Goal: Find specific page/section: Find specific page/section

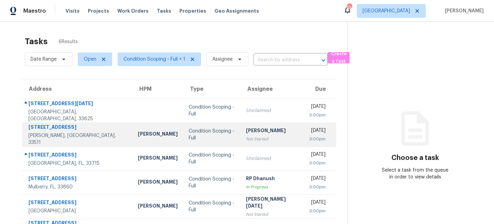
scroll to position [24, 0]
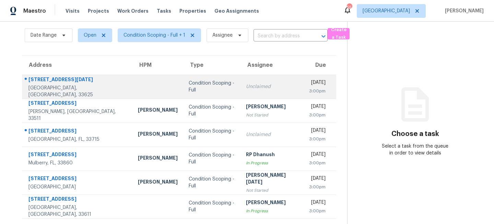
click at [92, 92] on td "16409 Lucia Gardens Ln Tampa, FL, 33625" at bounding box center [77, 87] width 110 height 24
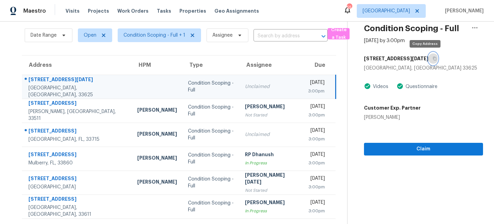
click at [432, 57] on icon "button" at bounding box center [434, 59] width 4 height 4
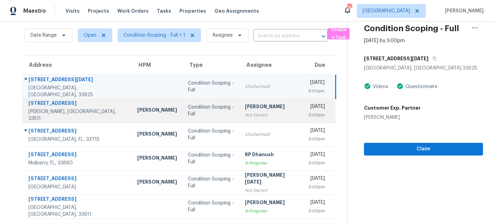
click at [239, 113] on td "Rajesh M Not Started" at bounding box center [270, 111] width 63 height 24
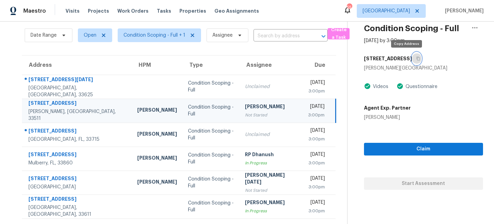
click at [416, 59] on icon "button" at bounding box center [417, 59] width 3 height 4
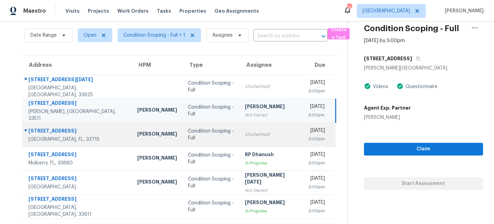
click at [245, 136] on div "Unclaimed" at bounding box center [271, 134] width 52 height 7
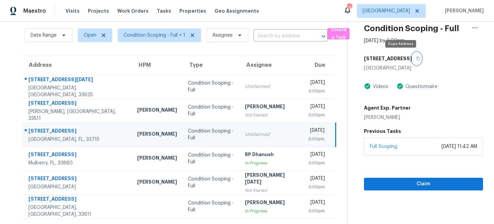
click at [416, 57] on icon "button" at bounding box center [417, 59] width 3 height 4
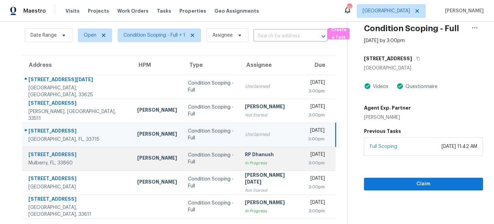
click at [239, 163] on td "RP Dhanush In Progress" at bounding box center [270, 159] width 63 height 24
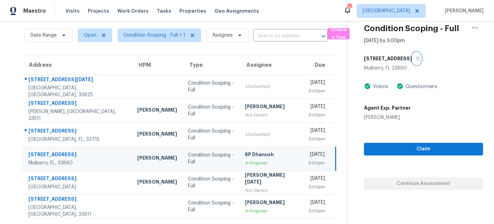
click at [416, 60] on icon "button" at bounding box center [417, 59] width 3 height 4
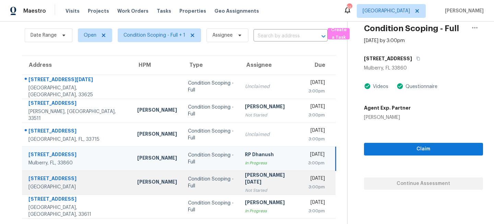
click at [239, 183] on td "Prabhu Raja Not Started" at bounding box center [270, 183] width 63 height 24
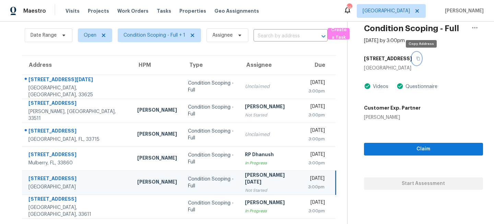
click at [420, 59] on icon "button" at bounding box center [418, 59] width 4 height 4
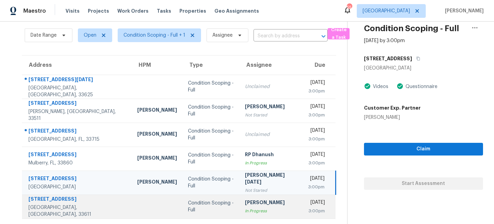
click at [182, 199] on td "Condition Scoping - Full" at bounding box center [210, 207] width 57 height 24
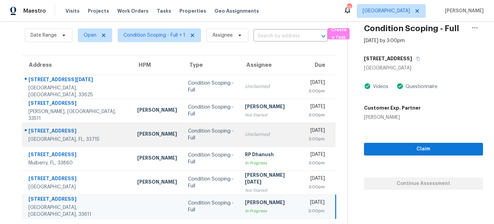
scroll to position [0, 0]
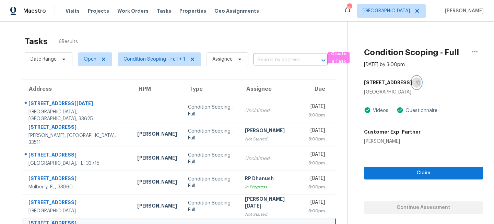
click at [416, 81] on icon "button" at bounding box center [418, 83] width 4 height 4
click at [259, 36] on div "Tasks 6 Results" at bounding box center [186, 42] width 322 height 18
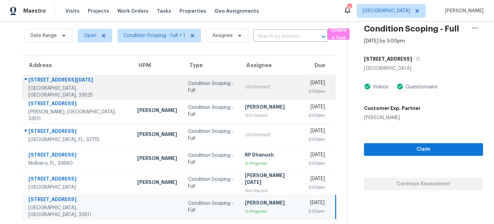
scroll to position [24, 0]
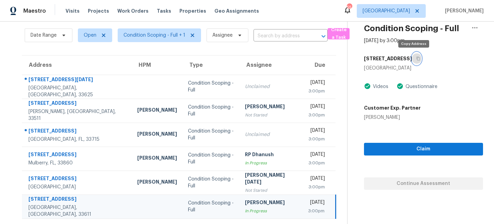
click at [416, 58] on icon "button" at bounding box center [418, 59] width 4 height 4
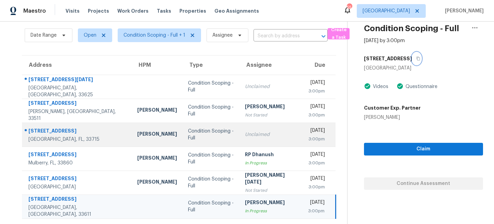
scroll to position [0, 0]
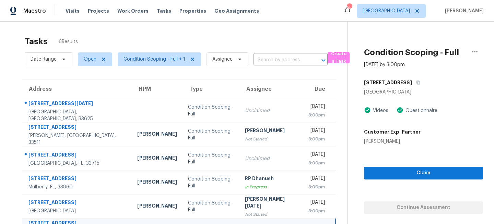
click at [152, 40] on div "Tasks 6 Results" at bounding box center [186, 42] width 322 height 18
click at [408, 11] on span "Tampa" at bounding box center [385, 11] width 47 height 7
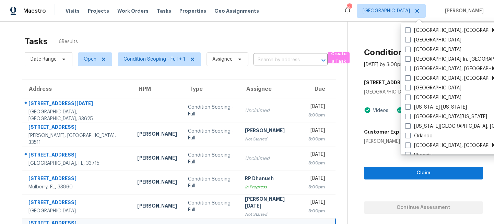
scroll to position [290, 0]
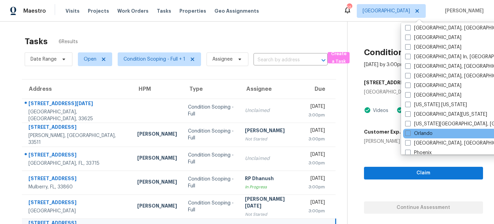
click at [416, 129] on div "Orlando" at bounding box center [472, 134] width 138 height 10
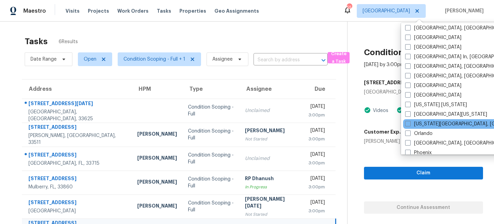
click at [414, 128] on div "Oklahoma City, OK" at bounding box center [472, 124] width 138 height 10
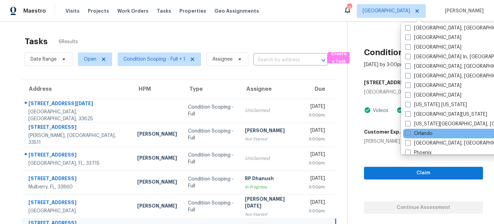
click at [408, 133] on span at bounding box center [407, 133] width 5 height 5
click at [408, 133] on input "Orlando" at bounding box center [407, 132] width 4 height 4
checkbox input "true"
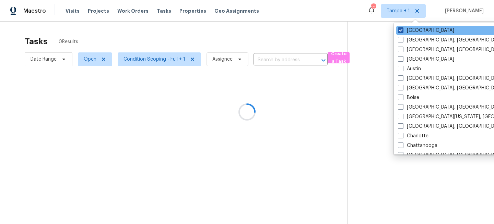
click at [408, 31] on label "Tampa" at bounding box center [426, 30] width 56 height 7
click at [402, 31] on input "Tampa" at bounding box center [400, 29] width 4 height 4
checkbox input "false"
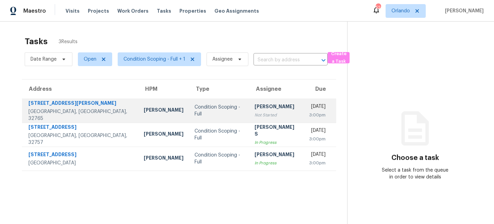
click at [194, 107] on div "Condition Scoping - Full" at bounding box center [218, 111] width 49 height 14
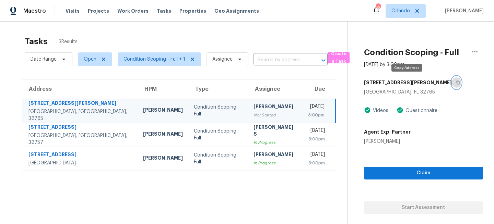
click at [456, 82] on icon "button" at bounding box center [458, 83] width 4 height 4
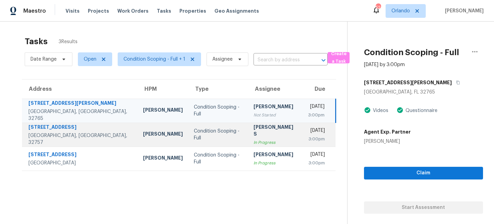
click at [248, 138] on td "Anbu Jebakumar S In Progress" at bounding box center [275, 135] width 55 height 24
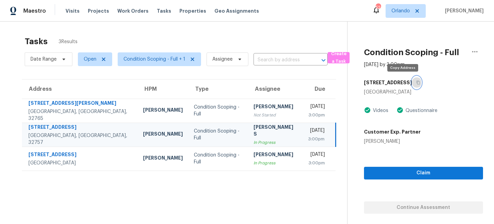
click at [416, 83] on icon "button" at bounding box center [418, 83] width 4 height 4
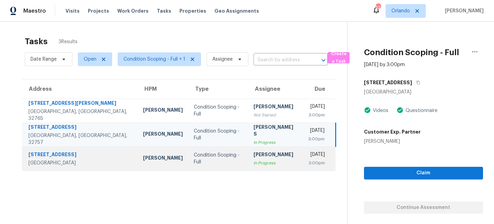
click at [253, 154] on div "Afran Peeran" at bounding box center [275, 155] width 44 height 9
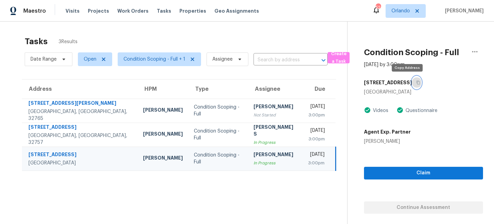
click at [412, 85] on button "button" at bounding box center [416, 82] width 9 height 12
click at [416, 82] on icon "button" at bounding box center [418, 83] width 4 height 4
click at [410, 12] on span "Orlando" at bounding box center [400, 11] width 19 height 7
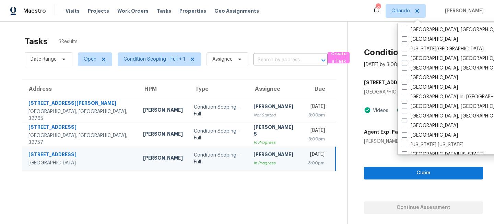
scroll to position [251, 0]
click at [406, 118] on label "Miami, FL" at bounding box center [455, 115] width 106 height 7
click at [406, 117] on input "Miami, FL" at bounding box center [404, 114] width 4 height 4
checkbox input "true"
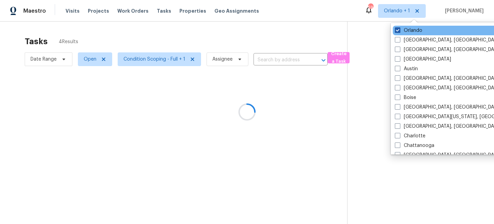
click at [409, 30] on label "Orlando" at bounding box center [408, 30] width 27 height 7
click at [399, 30] on input "Orlando" at bounding box center [397, 29] width 4 height 4
checkbox input "false"
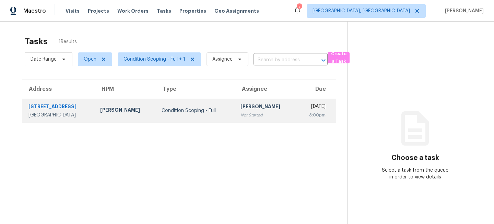
click at [214, 108] on div "Condition Scoping - Full" at bounding box center [196, 110] width 68 height 7
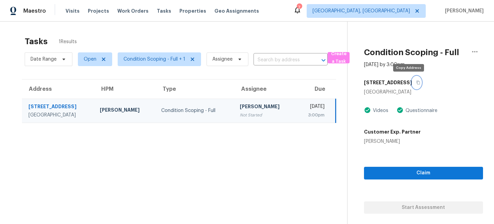
click at [416, 84] on icon "button" at bounding box center [418, 83] width 4 height 4
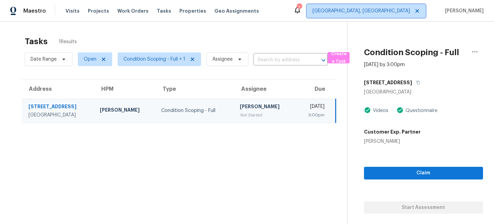
click at [410, 9] on span "Miami, FL" at bounding box center [360, 11] width 97 height 7
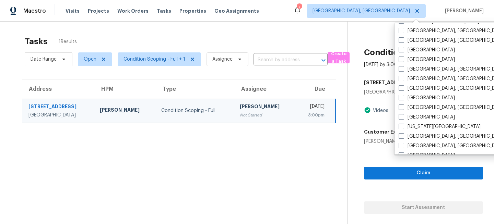
scroll to position [179, 0]
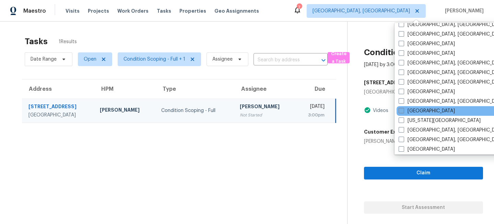
click at [400, 110] on span at bounding box center [400, 110] width 5 height 5
click at [400, 110] on input "[GEOGRAPHIC_DATA]" at bounding box center [400, 110] width 4 height 4
checkbox input "true"
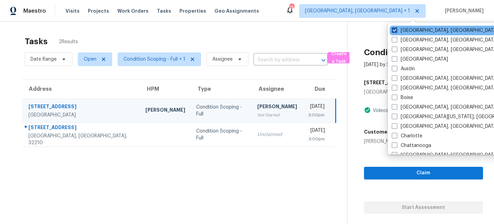
click at [405, 30] on label "Miami, FL" at bounding box center [445, 30] width 106 height 7
click at [396, 30] on input "Miami, FL" at bounding box center [394, 29] width 4 height 4
checkbox input "false"
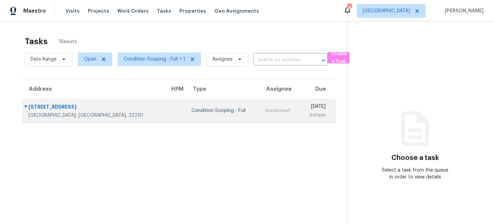
click at [186, 115] on td "Condition Scoping - Full" at bounding box center [222, 111] width 73 height 24
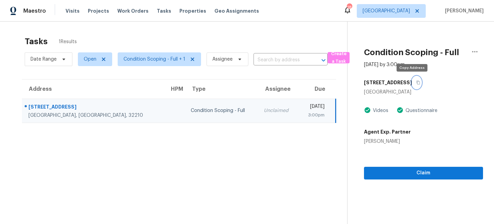
click at [416, 82] on icon "button" at bounding box center [418, 83] width 4 height 4
click at [72, 11] on span "Visits" at bounding box center [73, 11] width 14 height 7
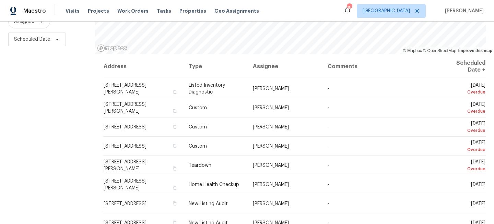
scroll to position [100, 0]
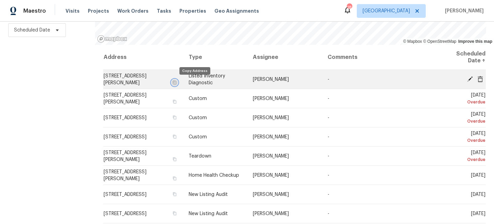
click at [177, 84] on icon "button" at bounding box center [175, 83] width 4 height 4
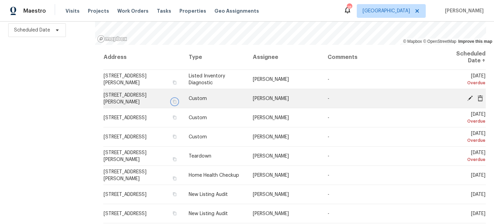
click at [176, 100] on icon "button" at bounding box center [174, 102] width 3 height 4
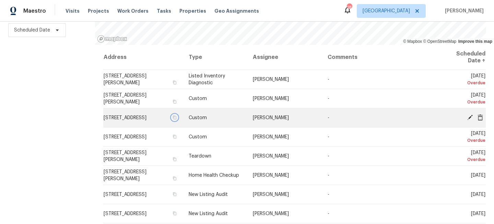
click at [177, 120] on icon "button" at bounding box center [175, 118] width 4 height 4
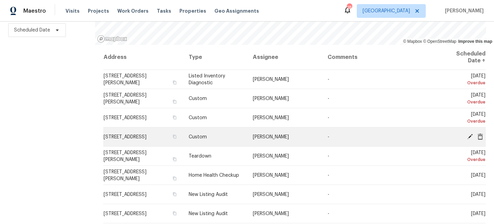
click at [183, 137] on td "[STREET_ADDRESS]" at bounding box center [143, 137] width 80 height 19
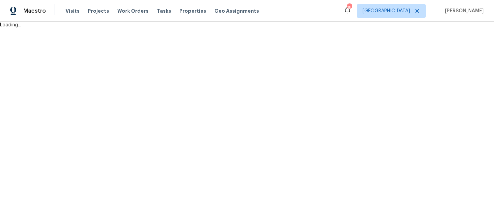
click at [193, 28] on html "Maestro Visits Projects Work Orders Tasks Properties Geo Assignments 18 Jackson…" at bounding box center [247, 14] width 494 height 28
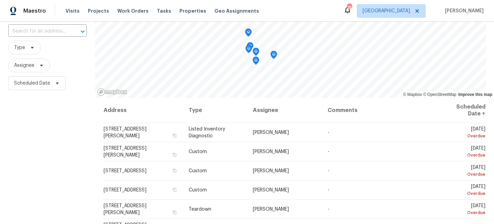
scroll to position [5, 0]
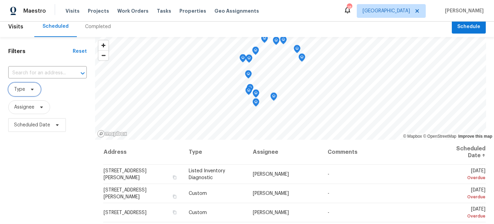
click at [32, 86] on span "Type" at bounding box center [24, 90] width 33 height 14
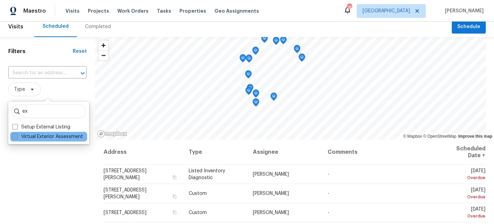
type input "ex"
click at [35, 137] on label "Virtual Exterior Assessment" at bounding box center [47, 136] width 71 height 7
click at [17, 137] on input "Virtual Exterior Assessment" at bounding box center [14, 135] width 4 height 4
checkbox input "true"
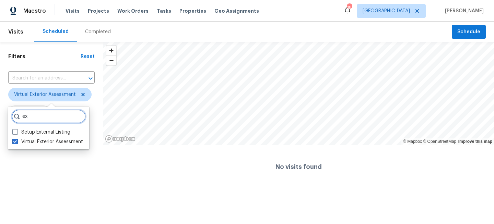
click at [37, 112] on input "ex" at bounding box center [49, 117] width 74 height 14
type input "e"
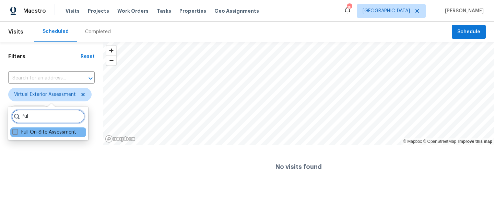
type input "ful"
click at [36, 134] on label "Full On-Site Assessment" at bounding box center [44, 132] width 64 height 7
click at [17, 133] on input "Full On-Site Assessment" at bounding box center [14, 131] width 4 height 4
checkbox input "true"
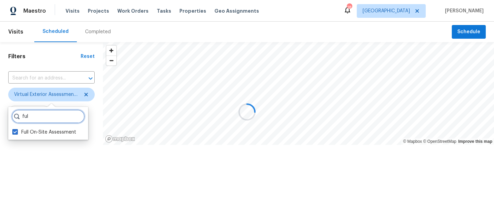
click at [43, 119] on input "ful" at bounding box center [48, 117] width 73 height 14
type input "f"
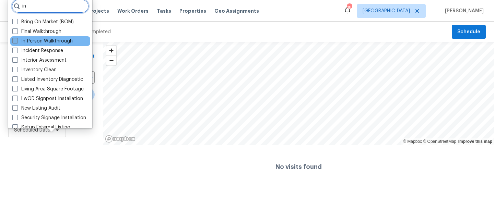
type input "in"
click at [45, 44] on label "In-Person Walkthrough" at bounding box center [42, 41] width 60 height 7
click at [17, 42] on input "In-Person Walkthrough" at bounding box center [14, 40] width 4 height 4
checkbox input "true"
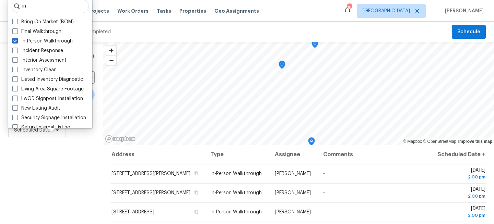
click at [49, 181] on div "Filters Reset ​ Virtual Exterior Assessment + 2 Assignee Scheduled Date" at bounding box center [51, 183] width 103 height 282
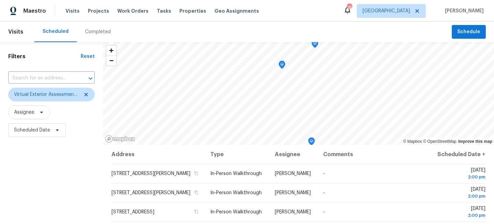
click at [29, 160] on div "Filters Reset ​ Virtual Exterior Assessment + 2 Assignee Scheduled Date" at bounding box center [51, 183] width 103 height 282
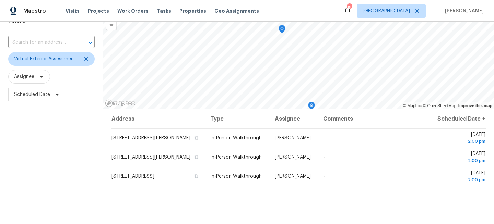
scroll to position [38, 0]
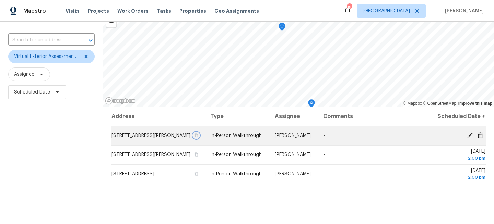
click at [199, 139] on button "button" at bounding box center [196, 135] width 6 height 6
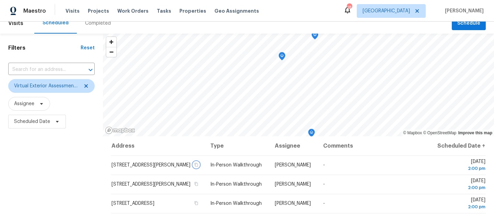
scroll to position [0, 0]
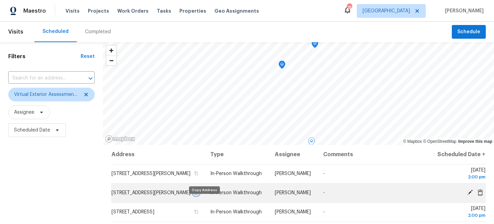
click at [198, 195] on icon "button" at bounding box center [196, 193] width 4 height 4
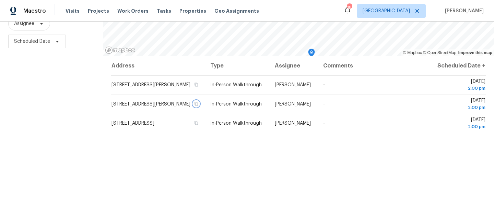
scroll to position [100, 0]
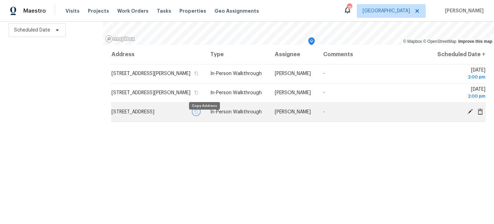
click at [198, 114] on icon "button" at bounding box center [196, 112] width 4 height 4
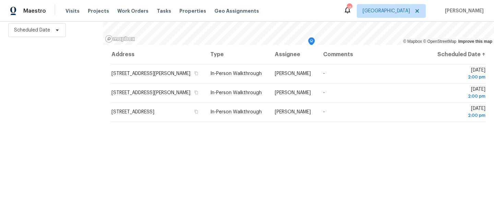
click at [69, 112] on div "Filters Reset ​ Virtual Exterior Assessment + 2 Assignee Scheduled Date" at bounding box center [51, 83] width 103 height 282
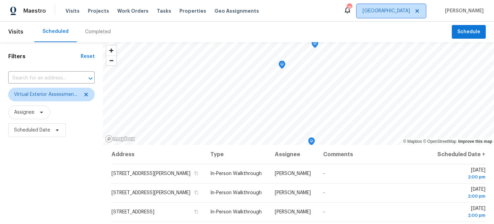
click at [415, 16] on span "Jacksonville" at bounding box center [391, 11] width 69 height 14
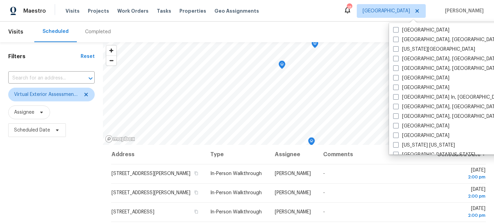
scroll to position [242, 0]
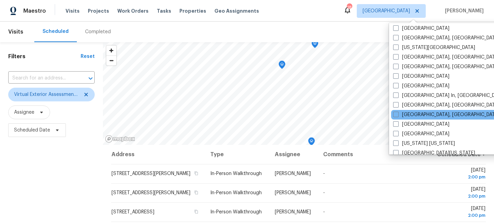
click at [396, 118] on div "[GEOGRAPHIC_DATA], [GEOGRAPHIC_DATA]" at bounding box center [460, 115] width 138 height 10
click at [396, 113] on span at bounding box center [395, 114] width 5 height 5
click at [396, 113] on input "[GEOGRAPHIC_DATA], [GEOGRAPHIC_DATA]" at bounding box center [395, 113] width 4 height 4
checkbox input "true"
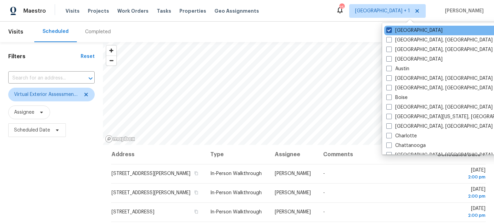
click at [398, 28] on label "[GEOGRAPHIC_DATA]" at bounding box center [414, 30] width 56 height 7
click at [391, 28] on input "[GEOGRAPHIC_DATA]" at bounding box center [388, 29] width 4 height 4
checkbox input "false"
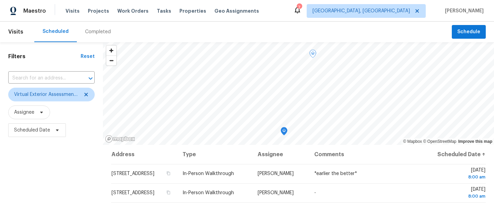
click at [52, 188] on div "Filters Reset ​ Virtual Exterior Assessment + 2 Assignee Scheduled Date" at bounding box center [51, 183] width 103 height 282
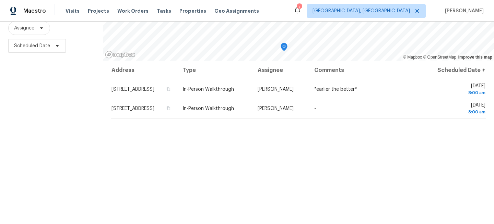
scroll to position [100, 0]
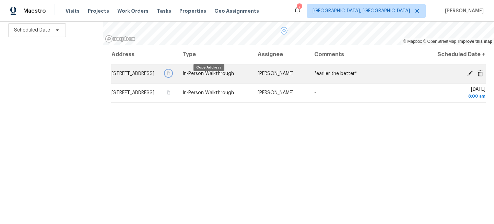
click at [170, 75] on icon "button" at bounding box center [168, 74] width 3 height 4
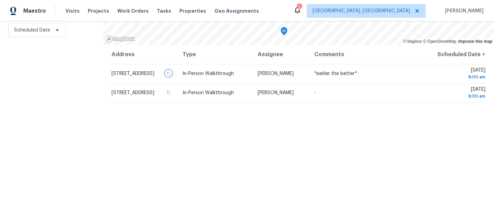
scroll to position [0, 0]
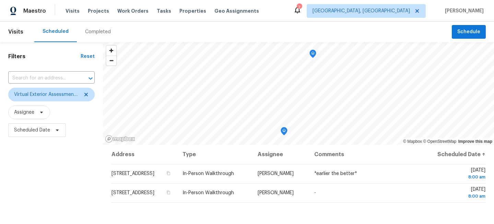
click at [63, 180] on div "Filters Reset ​ Virtual Exterior Assessment + 2 Assignee Scheduled Date" at bounding box center [51, 183] width 103 height 282
click at [408, 5] on span "Miami, FL" at bounding box center [366, 11] width 119 height 14
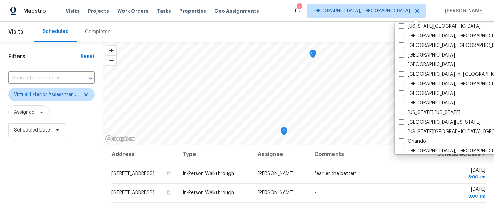
scroll to position [278, 0]
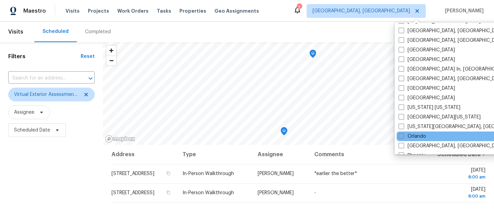
click at [403, 135] on span at bounding box center [400, 135] width 5 height 5
click at [403, 135] on input "Orlando" at bounding box center [400, 135] width 4 height 4
checkbox input "true"
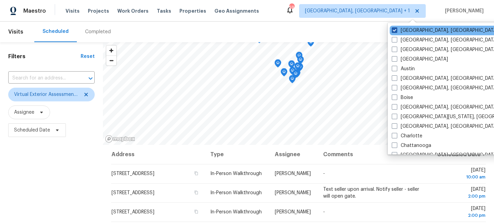
click at [407, 32] on label "Miami, FL" at bounding box center [445, 30] width 106 height 7
click at [396, 32] on input "Miami, FL" at bounding box center [394, 29] width 4 height 4
checkbox input "false"
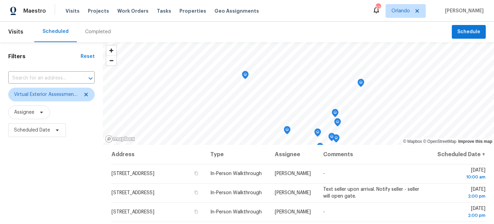
click at [63, 153] on div "Filters Reset ​ Virtual Exterior Assessment + 2 Assignee Scheduled Date" at bounding box center [51, 183] width 103 height 282
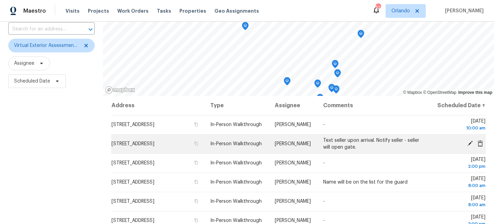
scroll to position [51, 0]
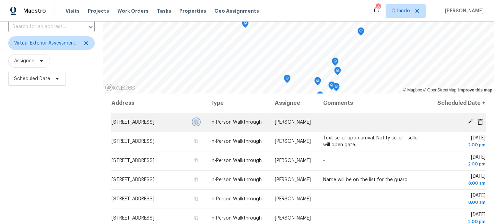
click at [198, 124] on icon "button" at bounding box center [196, 122] width 3 height 4
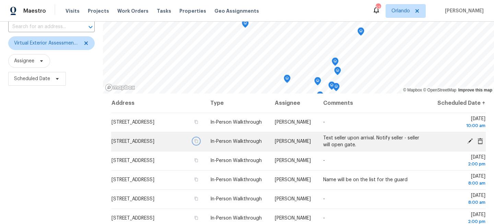
click at [199, 144] on button "button" at bounding box center [196, 141] width 6 height 6
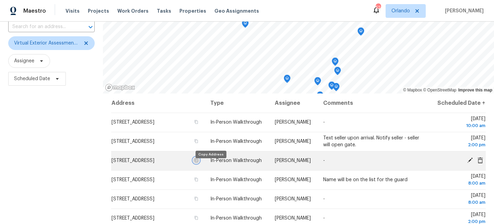
click at [198, 163] on icon "button" at bounding box center [196, 161] width 3 height 4
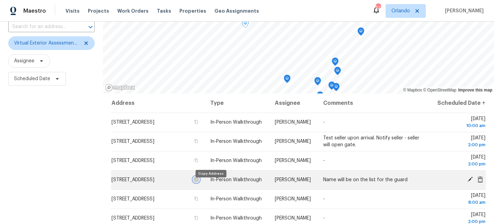
click at [199, 182] on button "button" at bounding box center [196, 180] width 6 height 6
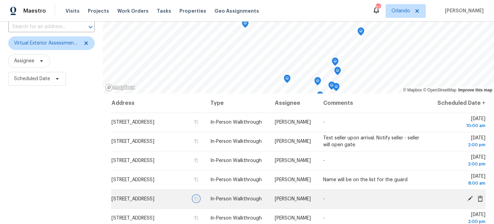
click at [198, 201] on icon "button" at bounding box center [196, 199] width 4 height 4
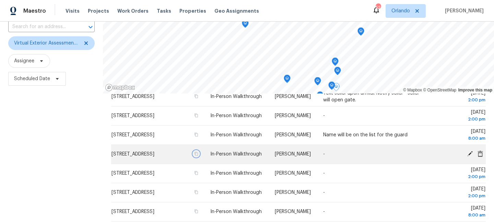
scroll to position [81, 0]
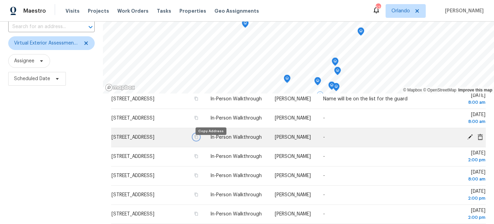
click at [198, 139] on icon "button" at bounding box center [196, 137] width 4 height 4
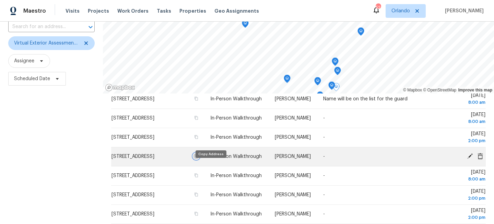
click at [198, 158] on icon "button" at bounding box center [196, 157] width 3 height 4
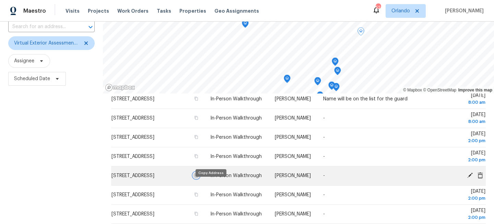
click at [198, 178] on icon "button" at bounding box center [196, 176] width 4 height 4
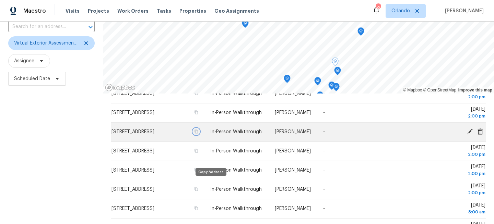
scroll to position [139, 0]
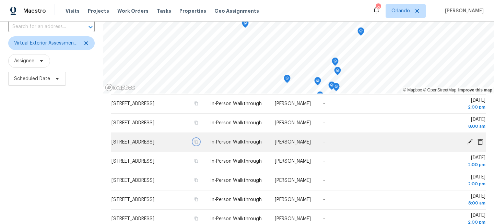
click at [198, 144] on icon "button" at bounding box center [196, 142] width 4 height 4
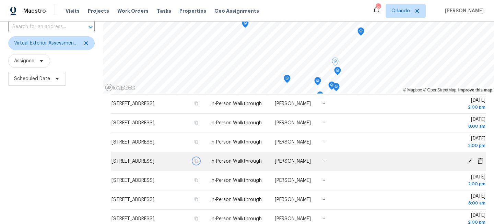
click at [198, 160] on icon "button" at bounding box center [196, 161] width 4 height 4
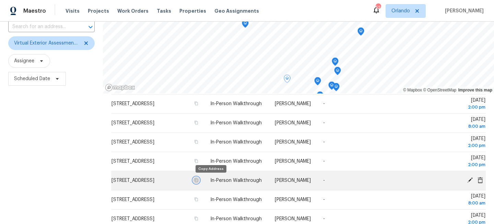
click at [198, 180] on icon "button" at bounding box center [196, 181] width 3 height 4
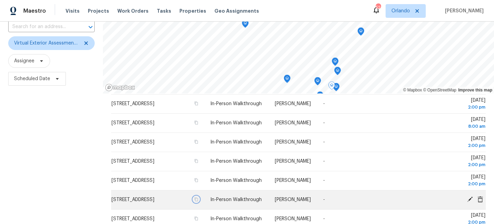
click at [198, 202] on icon "button" at bounding box center [196, 200] width 4 height 4
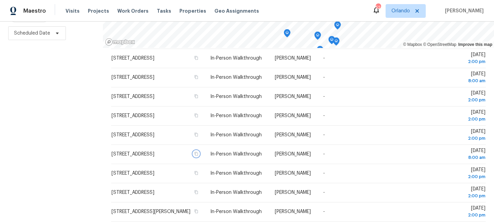
scroll to position [100, 0]
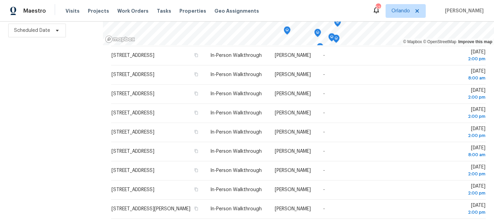
click at [28, 105] on div "Filters Reset ​ Virtual Exterior Assessment + 2 Assignee Scheduled Date" at bounding box center [51, 83] width 103 height 282
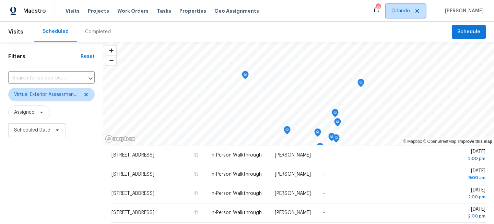
click at [410, 12] on span "Orlando" at bounding box center [400, 11] width 19 height 7
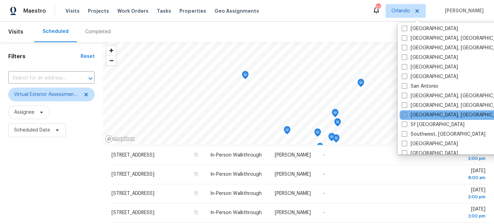
scroll to position [460, 0]
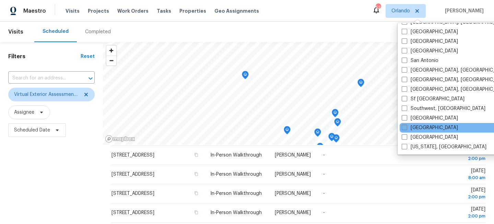
click at [411, 129] on label "[GEOGRAPHIC_DATA]" at bounding box center [430, 127] width 56 height 7
click at [406, 129] on input "[GEOGRAPHIC_DATA]" at bounding box center [404, 126] width 4 height 4
checkbox input "true"
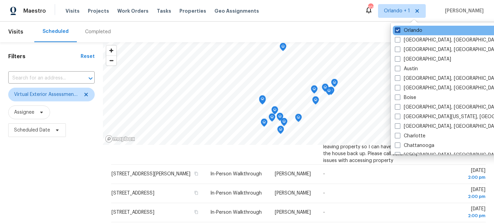
click at [411, 28] on label "Orlando" at bounding box center [408, 30] width 27 height 7
click at [399, 28] on input "Orlando" at bounding box center [397, 29] width 4 height 4
checkbox input "false"
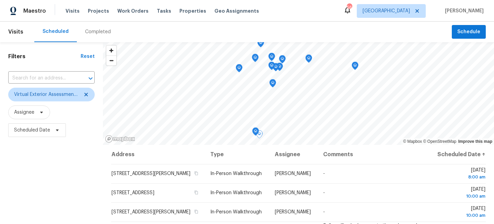
click at [81, 182] on div "Filters Reset ​ Virtual Exterior Assessment + 2 Assignee Scheduled Date" at bounding box center [51, 183] width 103 height 282
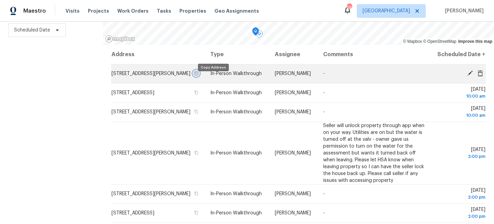
click at [198, 75] on icon "button" at bounding box center [196, 73] width 4 height 4
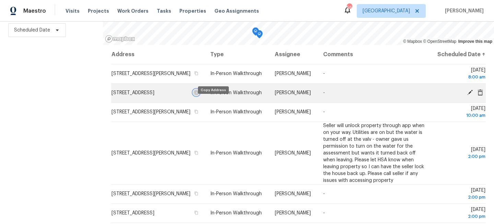
click at [198, 95] on icon "button" at bounding box center [196, 93] width 4 height 4
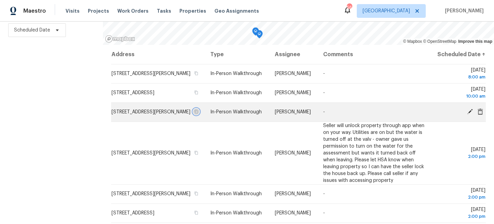
click at [198, 114] on icon "button" at bounding box center [196, 112] width 4 height 4
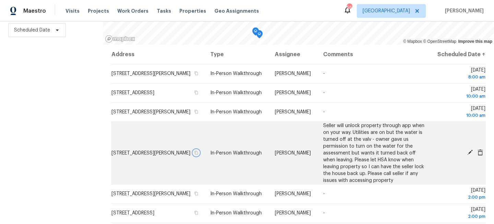
click at [198, 155] on icon "button" at bounding box center [196, 153] width 4 height 4
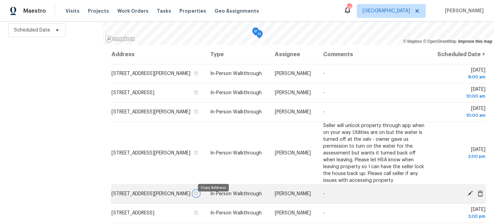
click at [198, 196] on icon "button" at bounding box center [196, 194] width 4 height 4
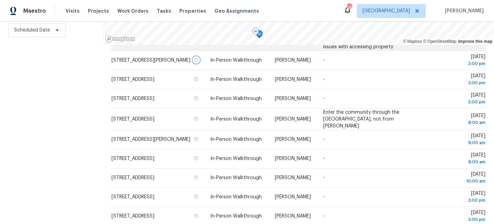
scroll to position [134, 0]
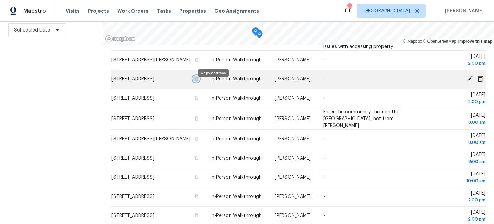
click at [199, 82] on button "button" at bounding box center [196, 79] width 6 height 6
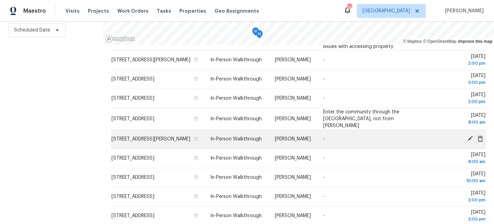
drag, startPoint x: 213, startPoint y: 106, endPoint x: 213, endPoint y: 151, distance: 44.6
click at [213, 151] on tbody "[STREET_ADDRESS][PERSON_NAME] In-Person Walkthrough [PERSON_NAME][DATE] 8:00 am…" at bounding box center [298, 145] width 374 height 430
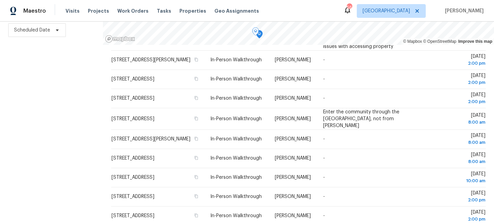
click at [68, 120] on div "Filters Reset ​ Virtual Exterior Assessment + 2 Assignee Scheduled Date" at bounding box center [51, 83] width 103 height 282
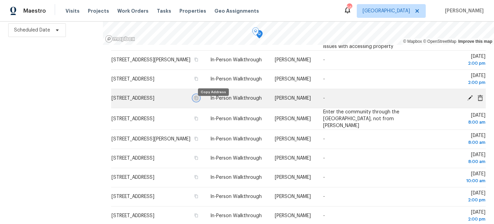
click at [198, 100] on icon "button" at bounding box center [196, 98] width 3 height 4
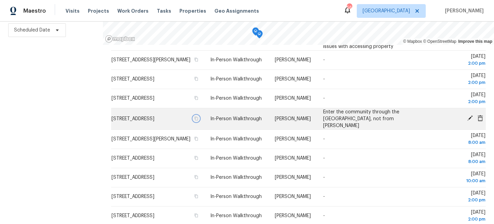
click at [198, 121] on icon "button" at bounding box center [196, 119] width 4 height 4
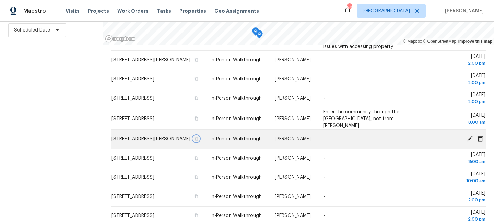
click at [198, 141] on icon "button" at bounding box center [196, 139] width 4 height 4
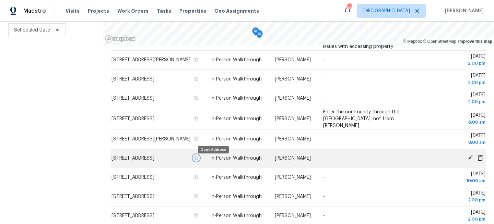
click at [198, 160] on icon "button" at bounding box center [196, 158] width 4 height 4
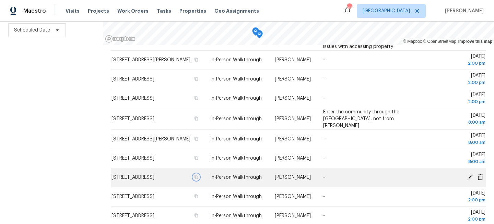
click at [198, 179] on icon "button" at bounding box center [196, 177] width 4 height 4
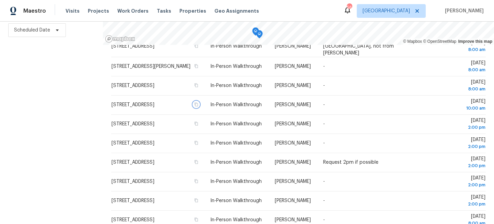
scroll to position [207, 0]
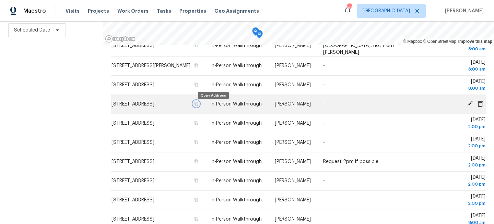
click at [198, 106] on icon "button" at bounding box center [196, 104] width 4 height 4
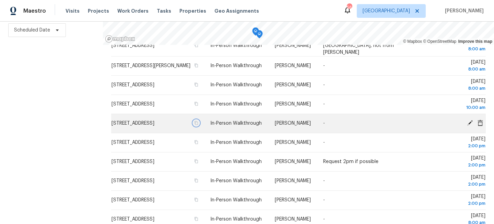
click at [198, 125] on icon "button" at bounding box center [196, 123] width 3 height 4
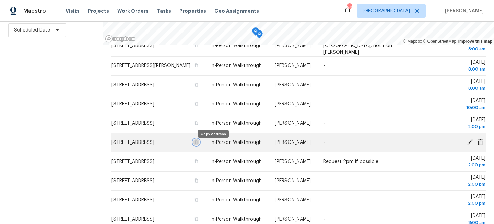
click at [198, 144] on icon "button" at bounding box center [196, 142] width 4 height 4
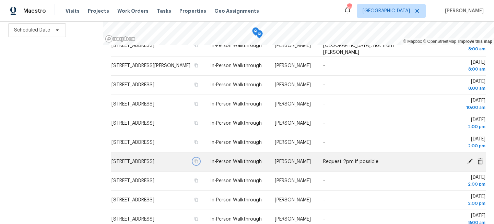
click at [198, 164] on icon "button" at bounding box center [196, 162] width 3 height 4
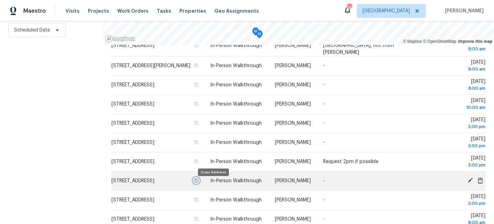
click at [198, 183] on icon "button" at bounding box center [196, 181] width 4 height 4
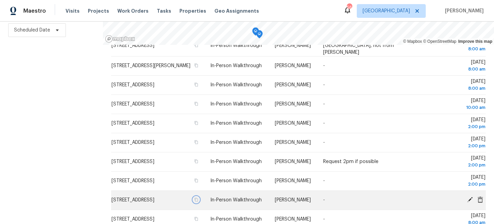
click at [198, 202] on icon "button" at bounding box center [196, 200] width 4 height 4
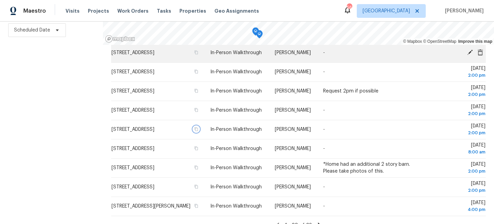
scroll to position [281, 0]
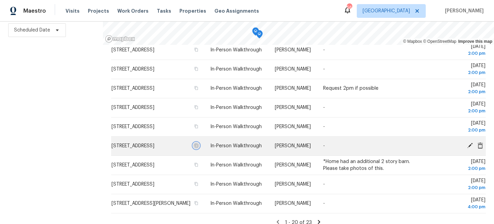
click at [198, 148] on icon "button" at bounding box center [196, 146] width 3 height 4
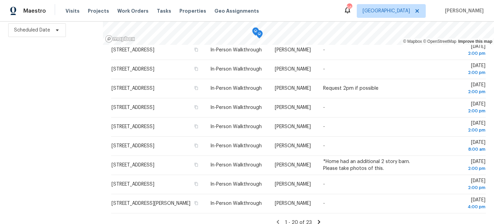
click at [56, 98] on div "Filters Reset ​ Virtual Exterior Assessment + 2 Assignee Scheduled Date" at bounding box center [51, 83] width 103 height 282
click at [78, 112] on div "Filters Reset ​ Virtual Exterior Assessment + 2 Assignee Scheduled Date" at bounding box center [51, 83] width 103 height 282
